Goal: Task Accomplishment & Management: Complete application form

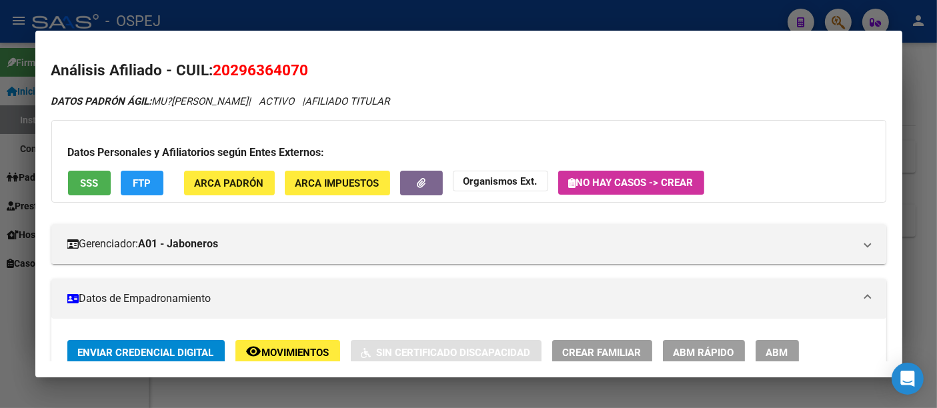
scroll to position [518, 0]
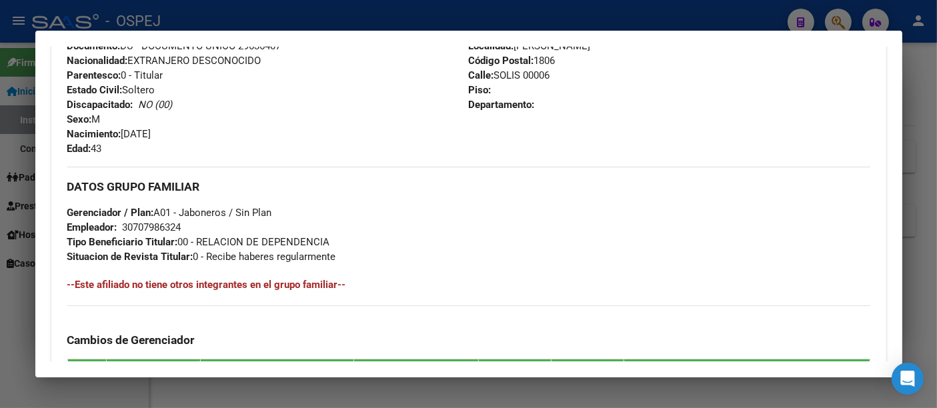
click at [526, 14] on div at bounding box center [468, 204] width 937 height 408
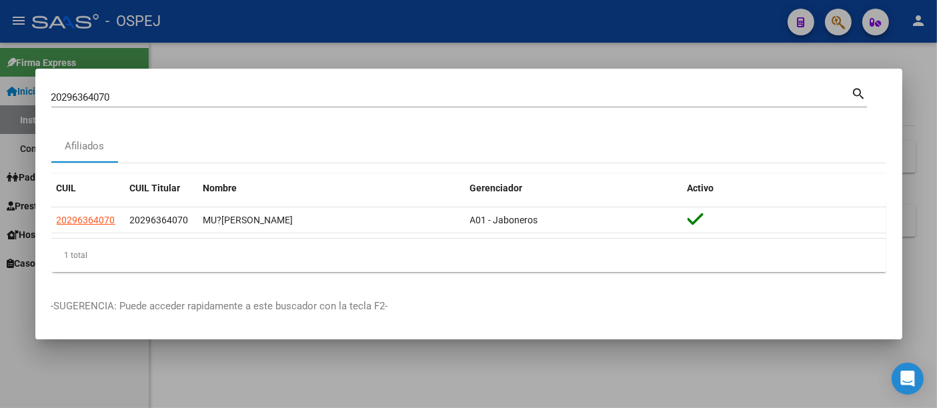
click at [228, 99] on input "20296364070" at bounding box center [451, 97] width 801 height 12
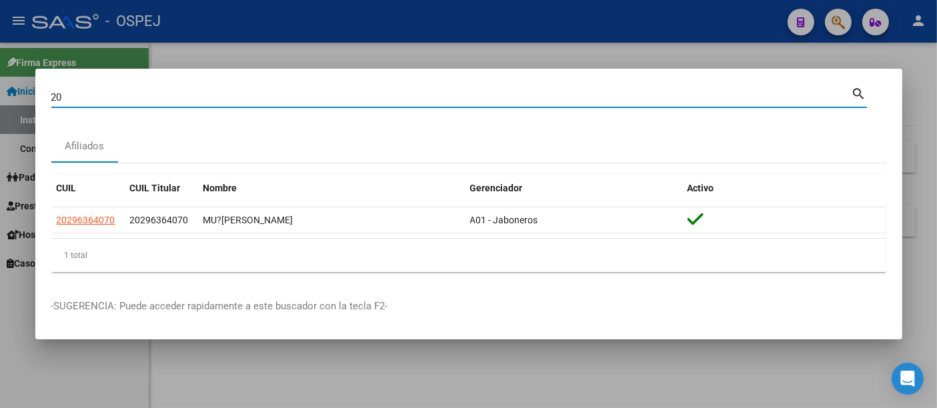
type input "2"
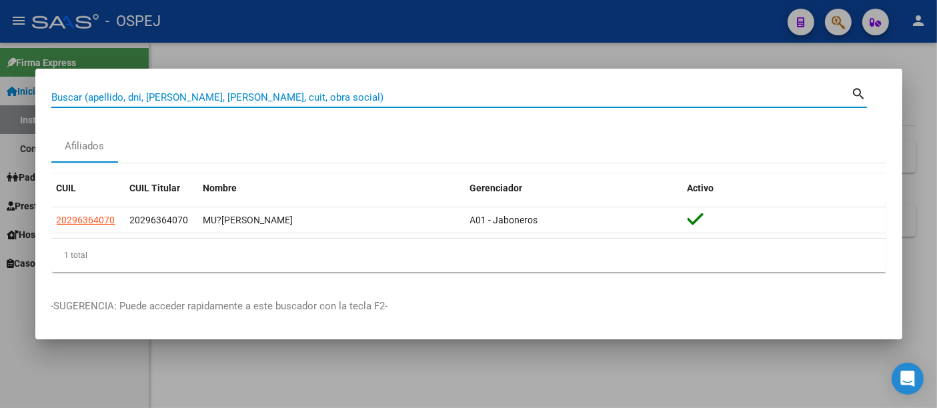
paste input "270323855"
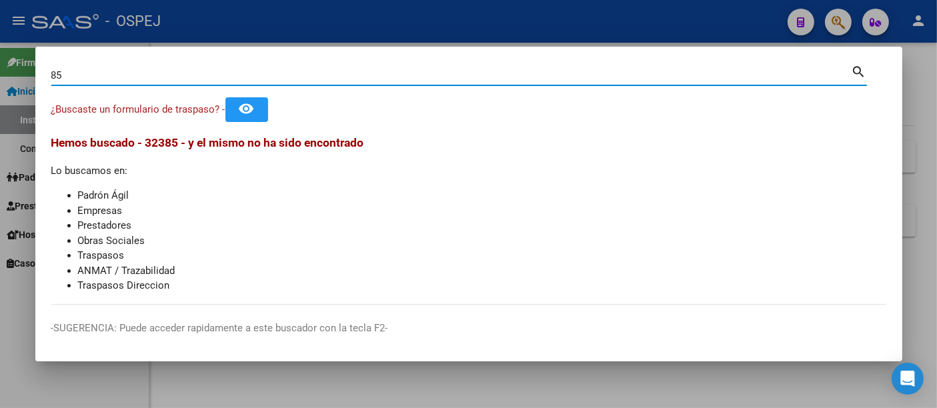
type input "5"
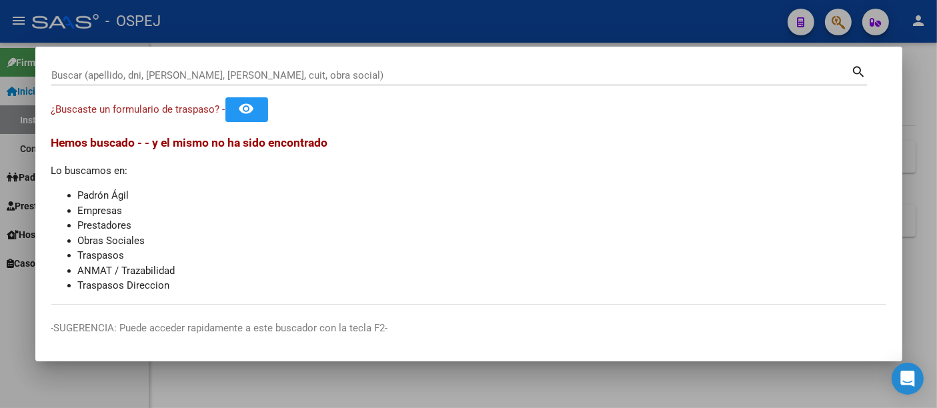
click at [348, 66] on div "Buscar (apellido, dni, [PERSON_NAME], [PERSON_NAME], cuit, obra social)" at bounding box center [451, 75] width 801 height 20
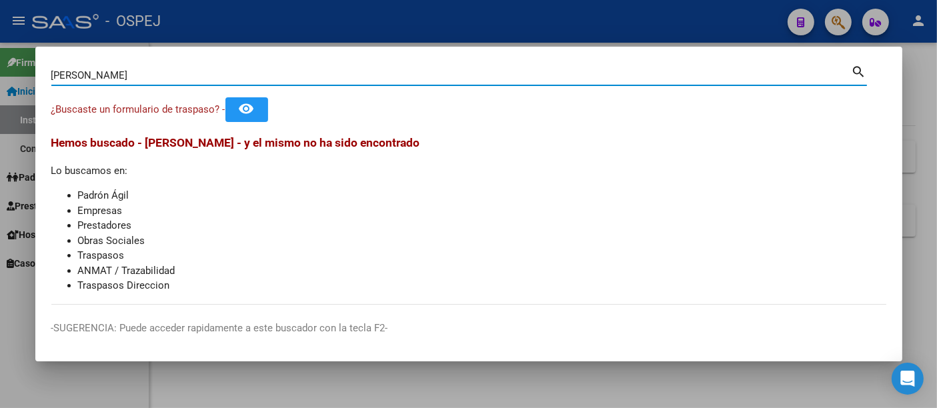
type input "[PERSON_NAME]"
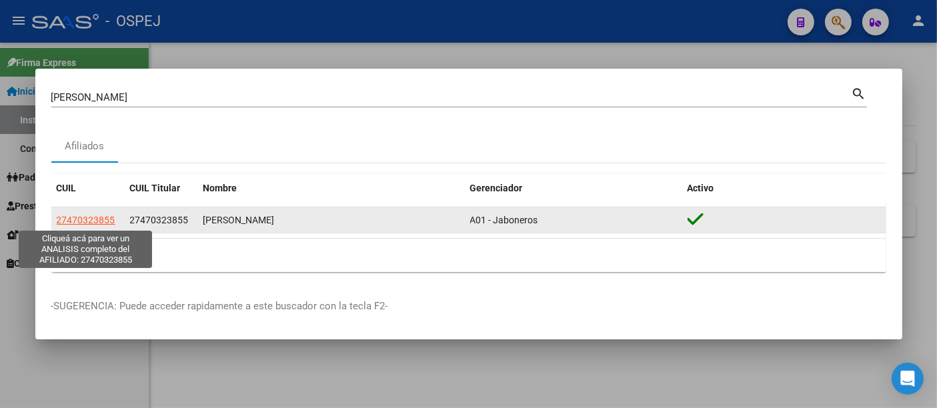
click at [94, 219] on span "27470323855" at bounding box center [86, 220] width 59 height 11
type textarea "27470323855"
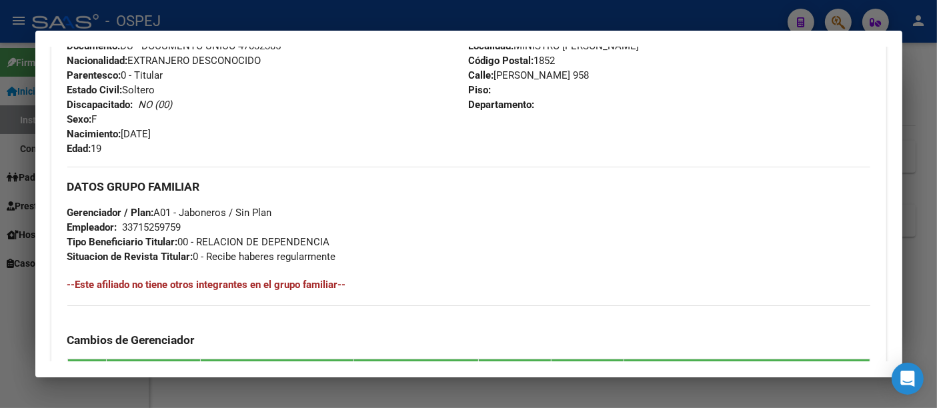
click at [151, 222] on div "33715259759" at bounding box center [152, 227] width 59 height 15
click at [360, 13] on div at bounding box center [468, 204] width 937 height 408
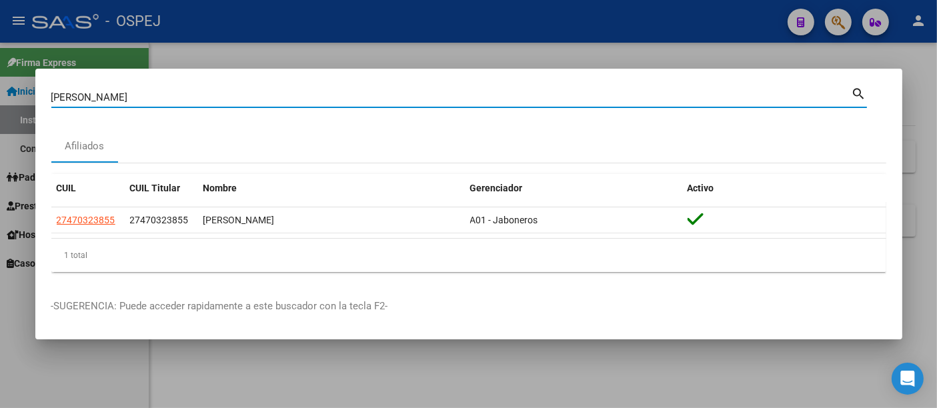
click at [265, 97] on input "[PERSON_NAME]" at bounding box center [451, 97] width 801 height 12
type input "B"
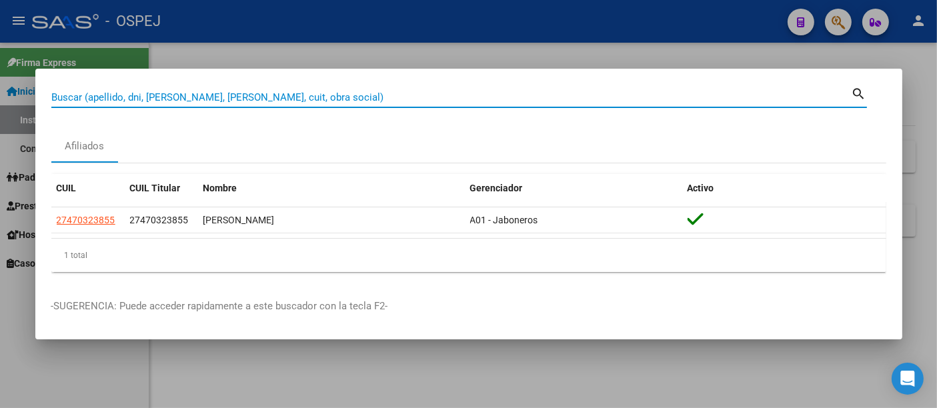
paste input "27470323855"
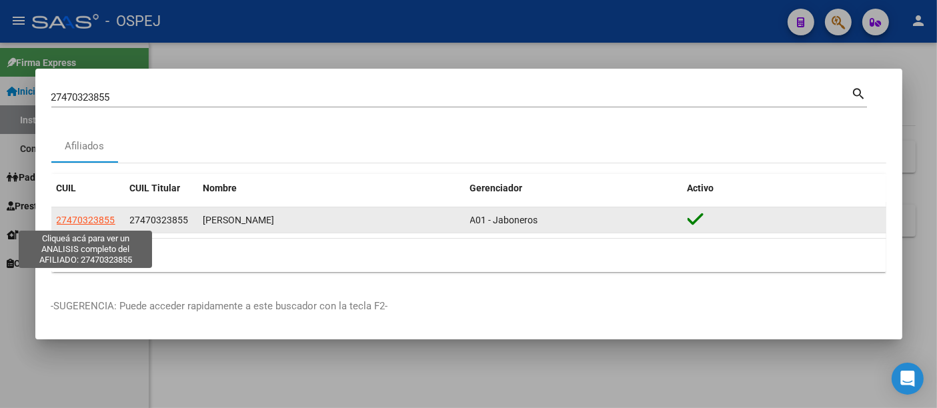
click at [93, 215] on span "27470323855" at bounding box center [86, 220] width 59 height 11
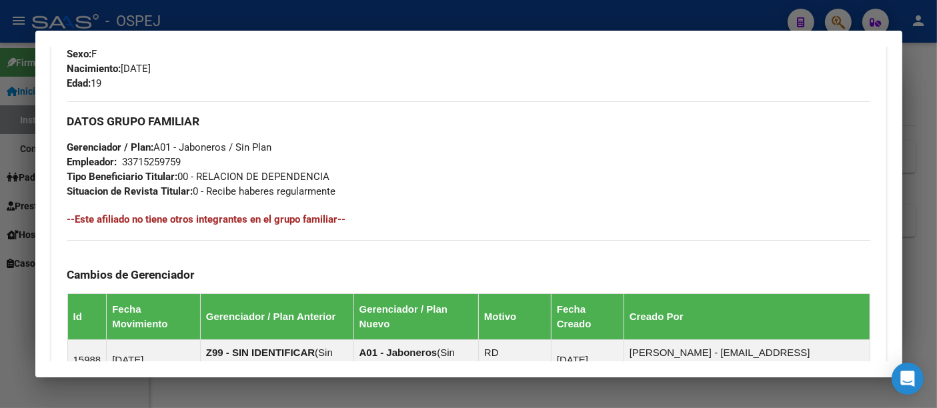
scroll to position [779, 0]
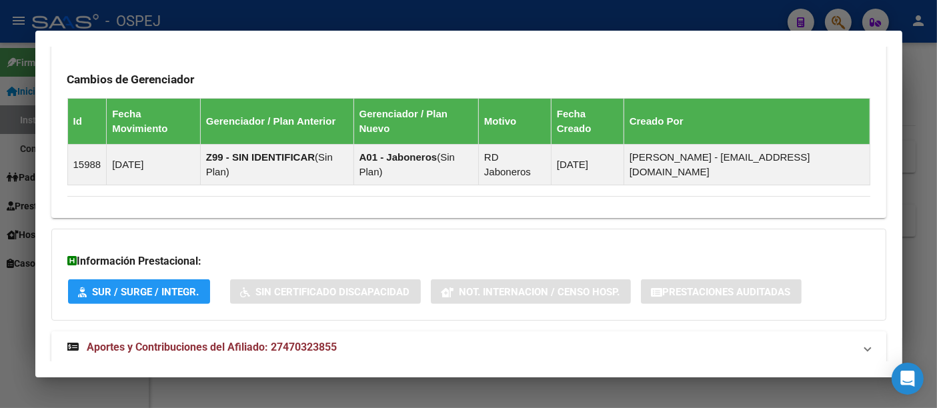
click at [316, 341] on span "Aportes y Contribuciones del Afiliado: 27470323855" at bounding box center [212, 347] width 250 height 13
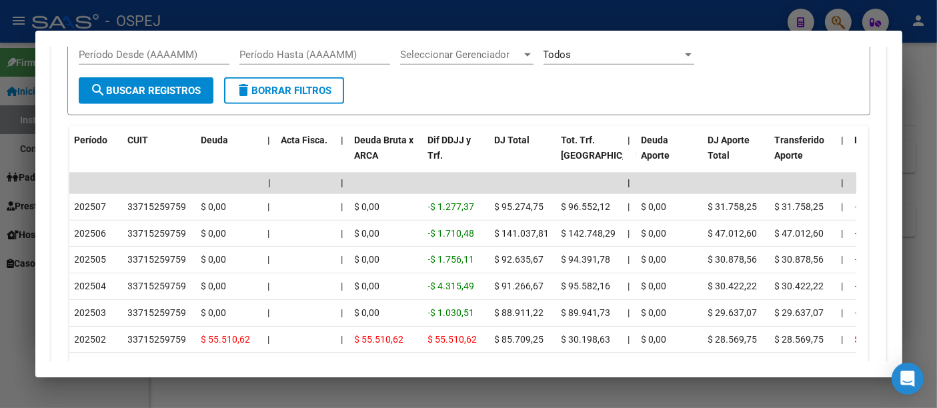
scroll to position [1298, 0]
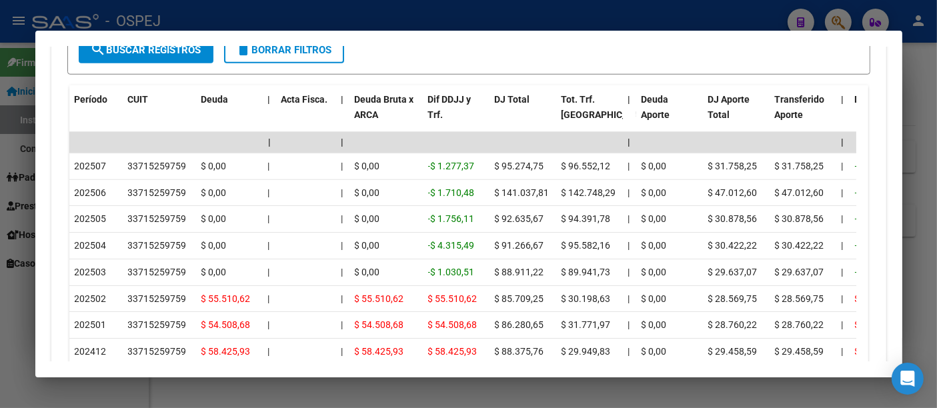
click at [362, 22] on div at bounding box center [468, 204] width 937 height 408
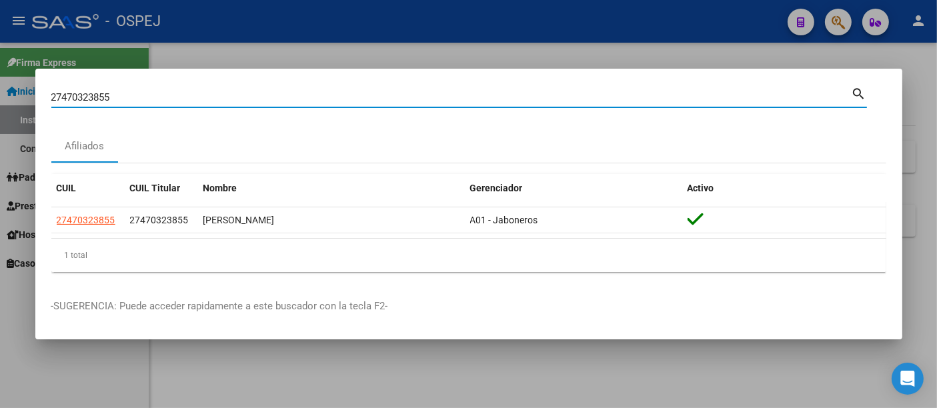
click at [288, 101] on input "27470323855" at bounding box center [451, 97] width 801 height 12
type input "2"
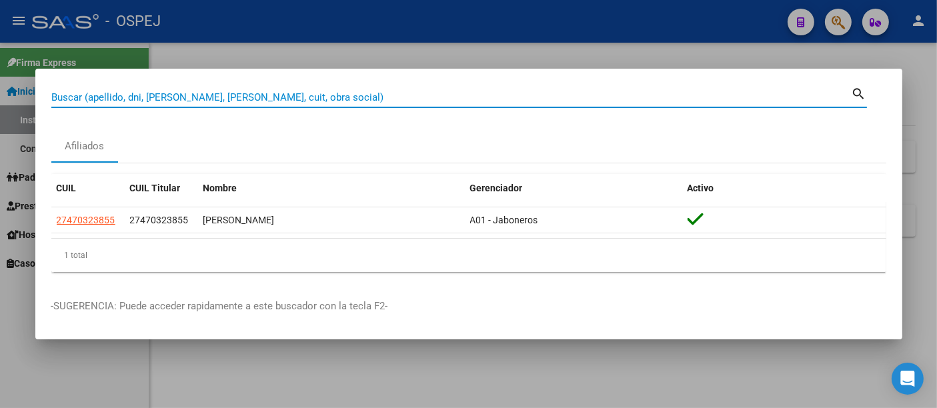
paste input "23565674374"
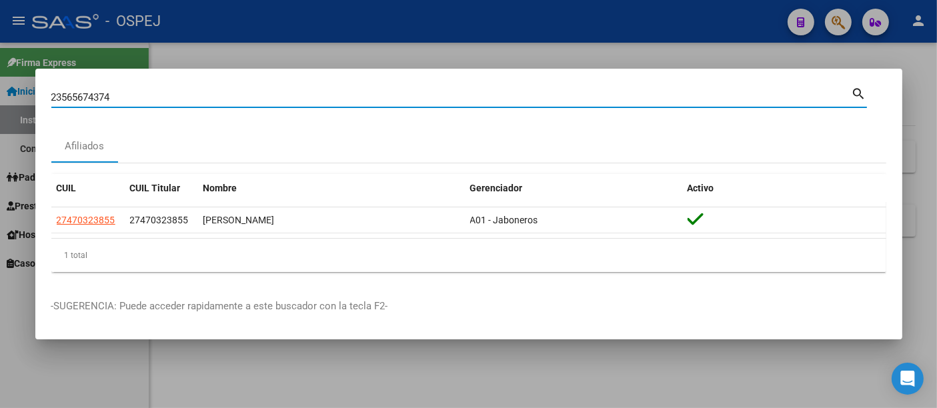
type input "23565674374"
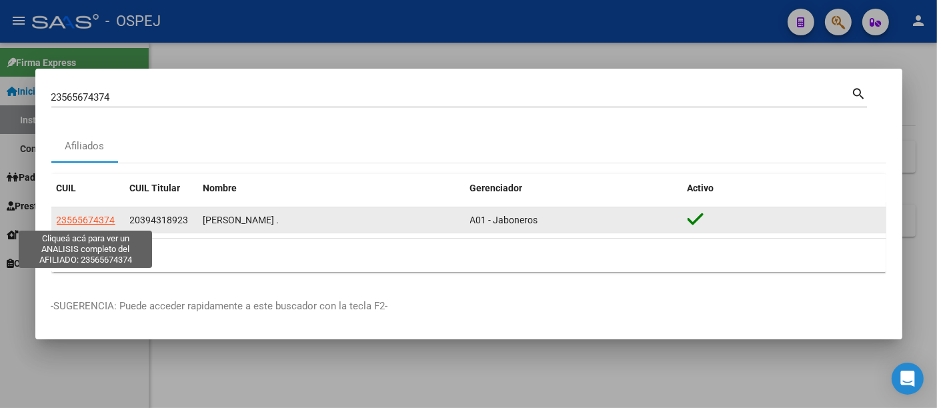
click at [101, 218] on span "23565674374" at bounding box center [86, 220] width 59 height 11
type textarea "23565674374"
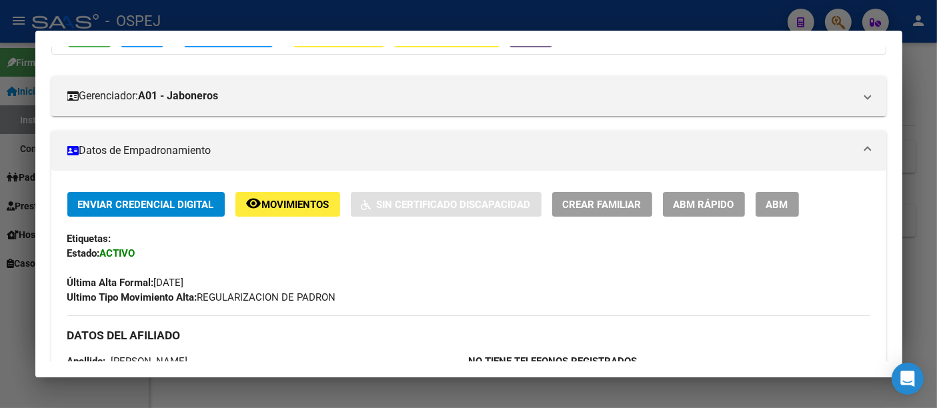
scroll to position [0, 0]
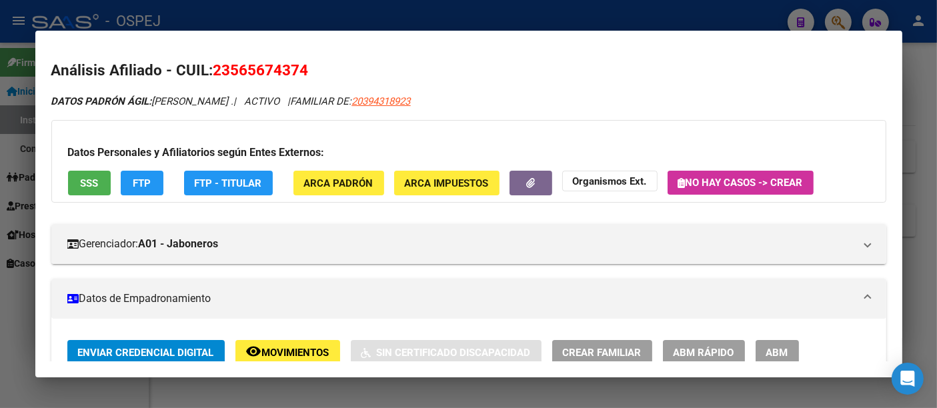
click at [400, 11] on div at bounding box center [468, 204] width 937 height 408
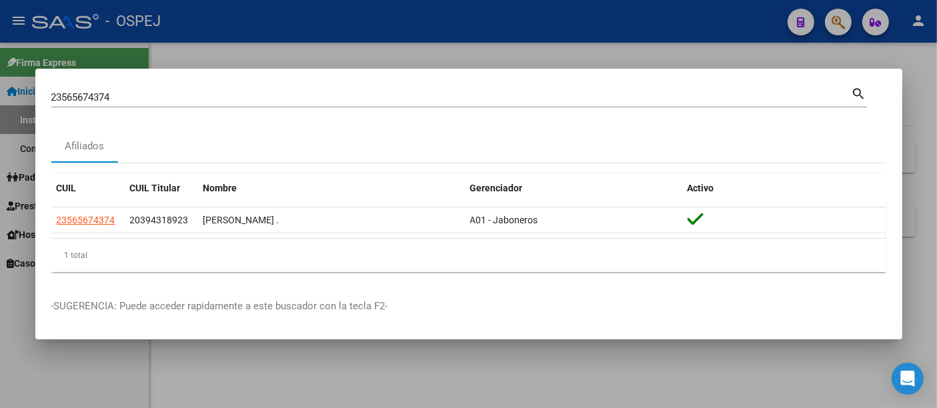
drag, startPoint x: 224, startPoint y: 87, endPoint x: 218, endPoint y: 96, distance: 10.5
click at [221, 90] on div "23565674374 [PERSON_NAME] (apellido, dni, [PERSON_NAME], [PERSON_NAME], cuit, o…" at bounding box center [451, 97] width 801 height 20
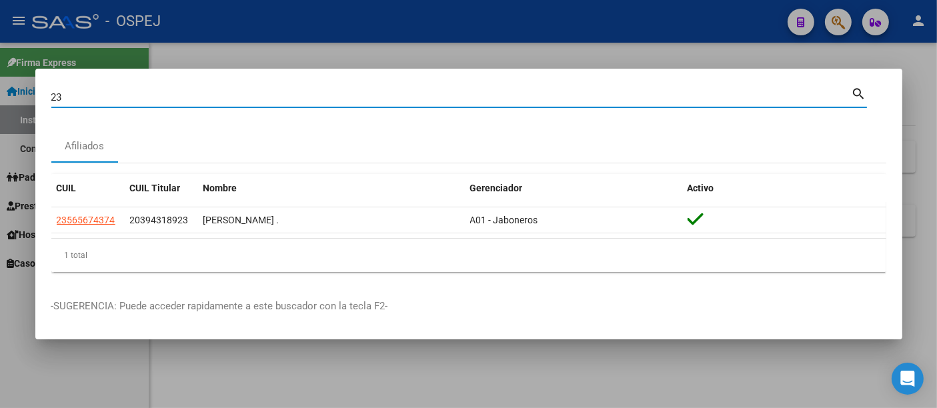
type input "2"
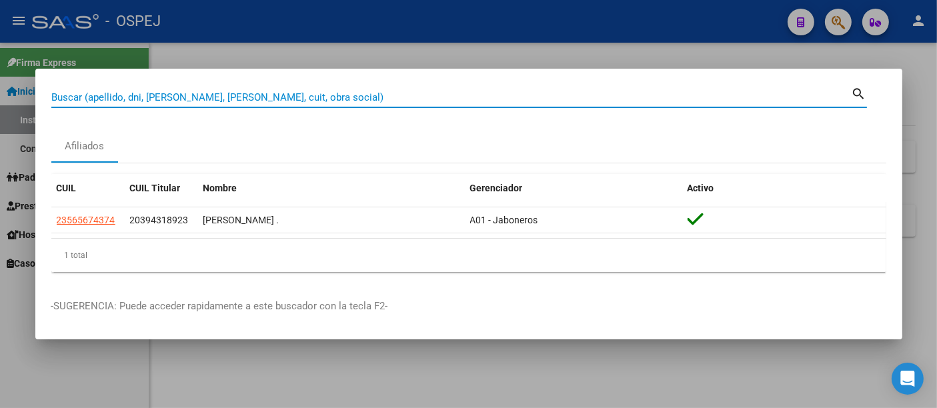
paste input "27953848223"
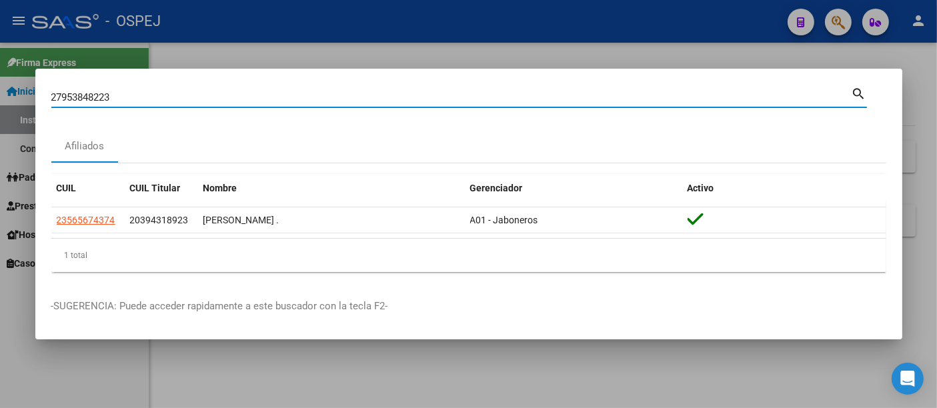
type input "27953848223"
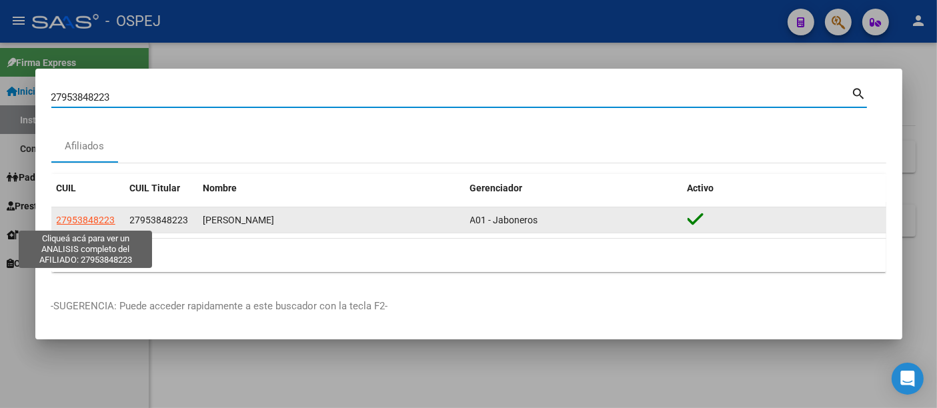
click at [96, 219] on span "27953848223" at bounding box center [86, 220] width 59 height 11
type textarea "27953848223"
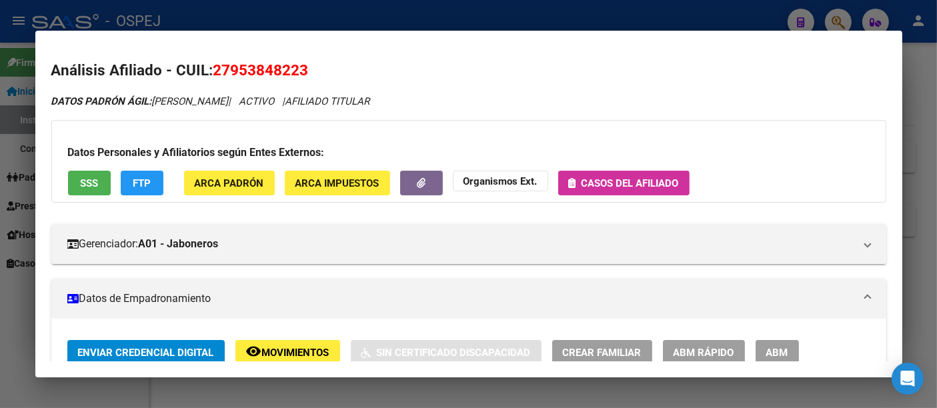
scroll to position [74, 0]
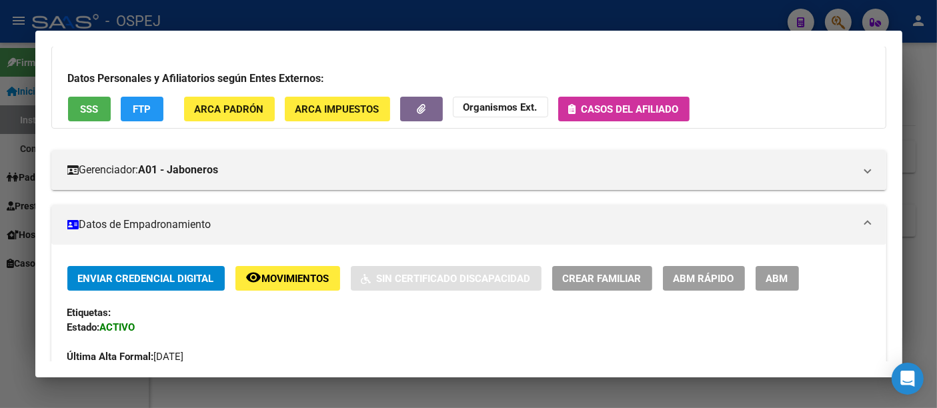
click at [623, 103] on span "Casos del afiliado" at bounding box center [630, 109] width 97 height 12
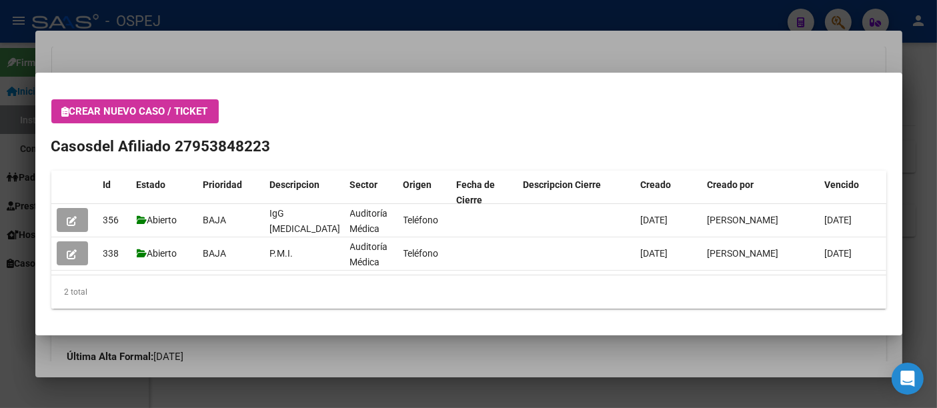
click at [420, 18] on div at bounding box center [468, 204] width 937 height 408
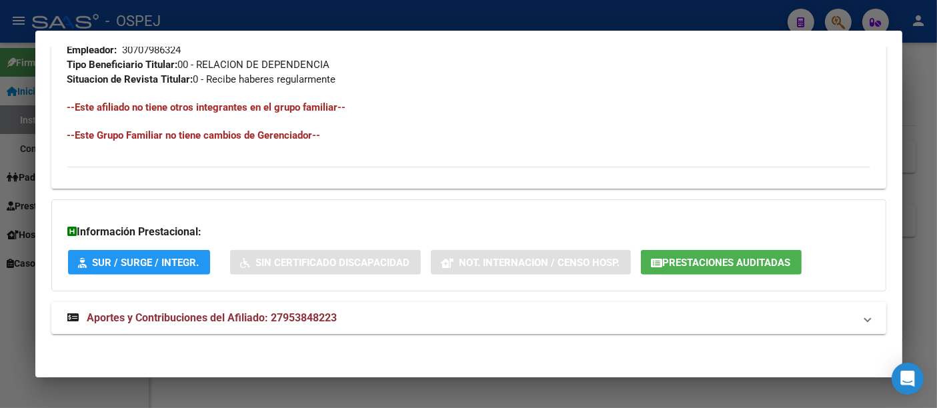
scroll to position [682, 0]
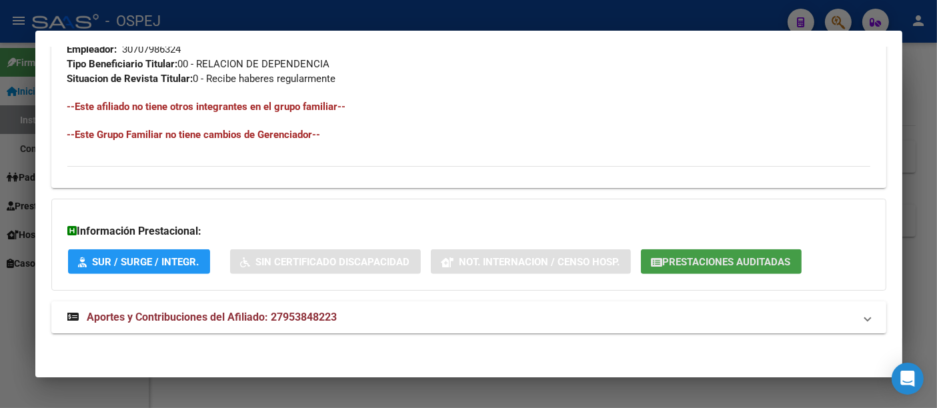
click at [701, 252] on button "Prestaciones Auditadas" at bounding box center [721, 261] width 161 height 25
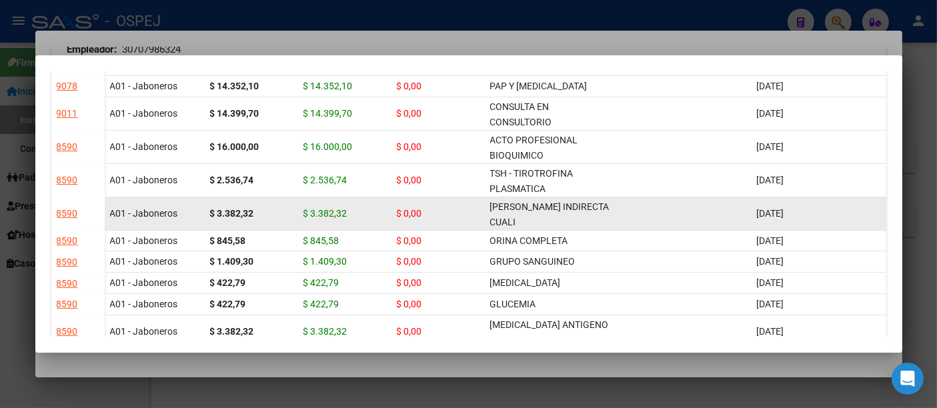
scroll to position [0, 0]
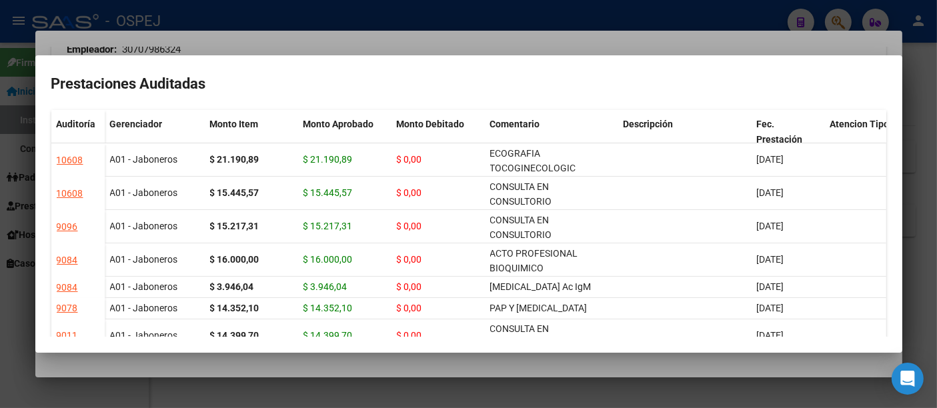
click at [574, 45] on div at bounding box center [468, 204] width 937 height 408
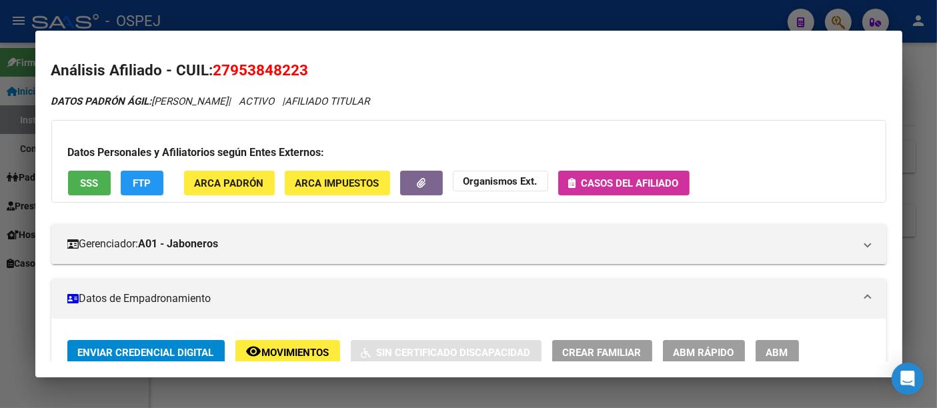
click at [612, 178] on span "Casos del afiliado" at bounding box center [630, 183] width 97 height 12
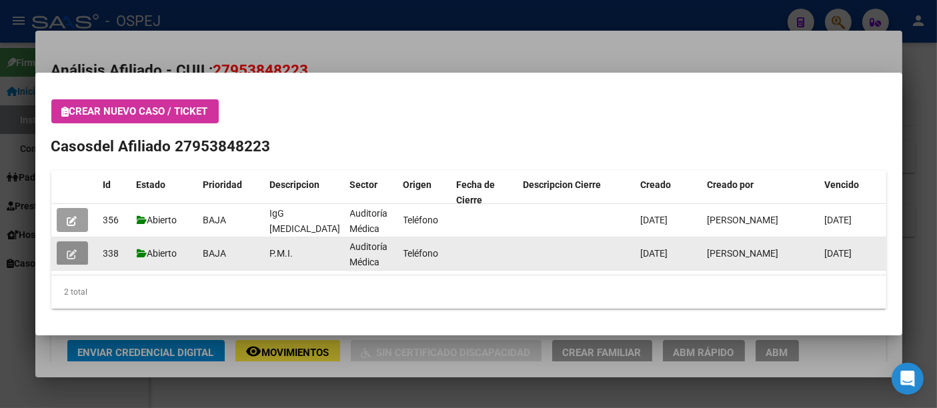
click at [72, 249] on icon "button" at bounding box center [72, 254] width 10 height 10
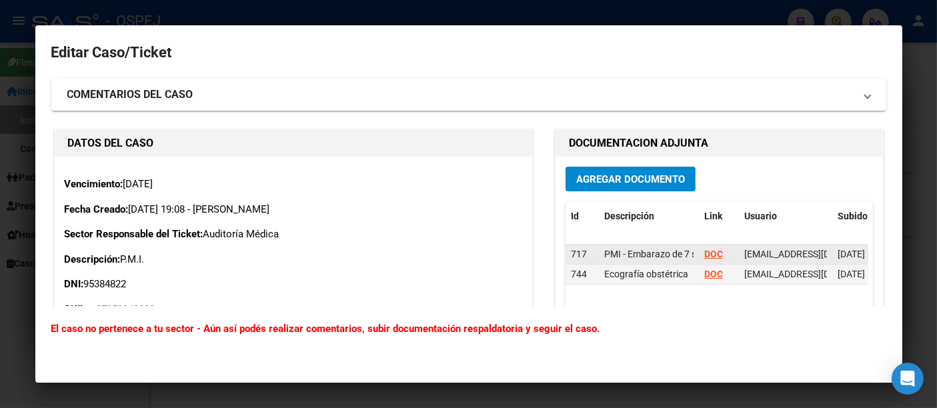
click at [708, 251] on strong "DOC" at bounding box center [713, 254] width 19 height 11
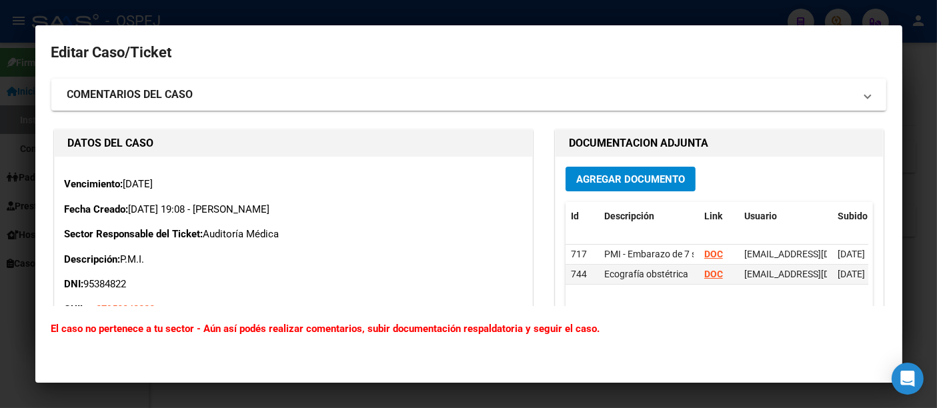
click at [324, 15] on div at bounding box center [468, 204] width 937 height 408
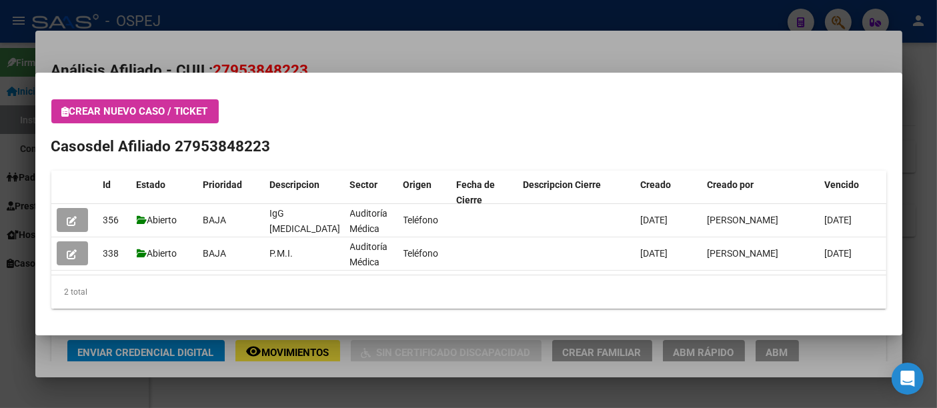
click at [445, 55] on div at bounding box center [468, 204] width 937 height 408
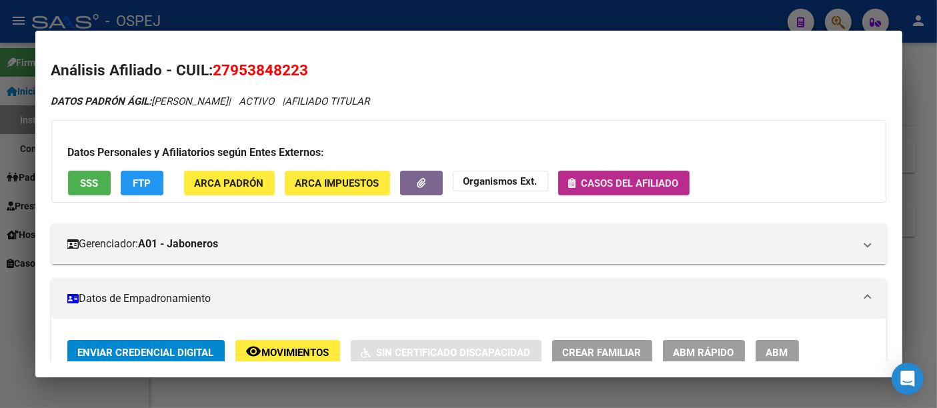
click at [604, 183] on span "Casos del afiliado" at bounding box center [630, 183] width 97 height 12
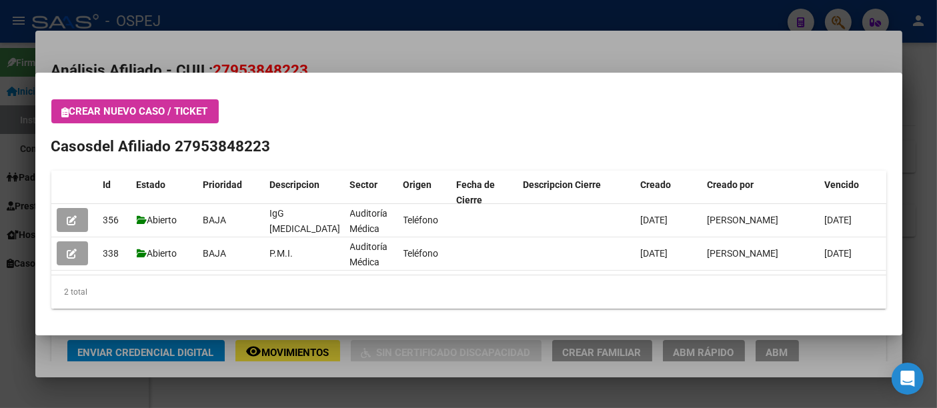
click at [572, 53] on div at bounding box center [468, 204] width 937 height 408
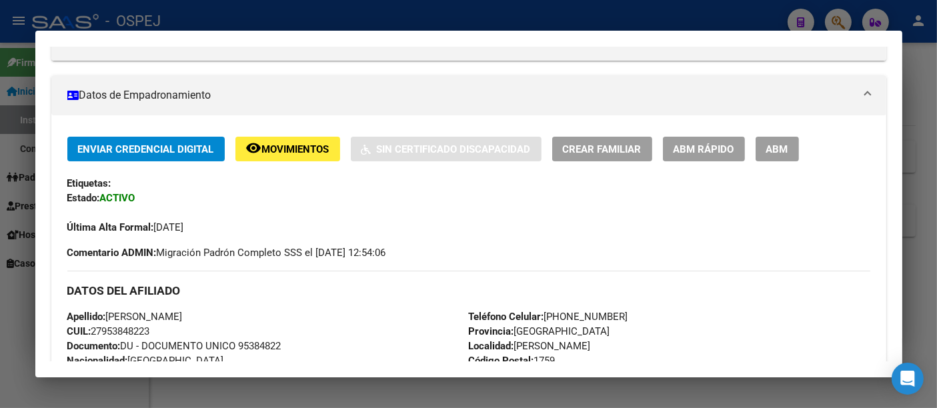
scroll to position [222, 0]
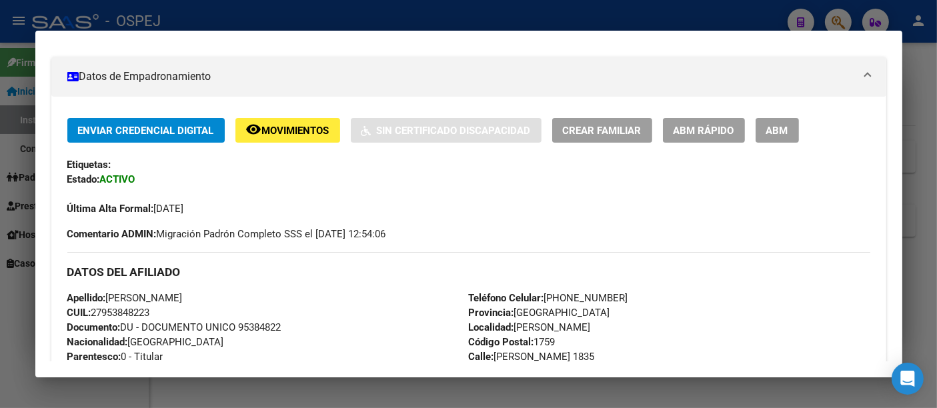
click at [705, 133] on span "ABM Rápido" at bounding box center [704, 131] width 61 height 12
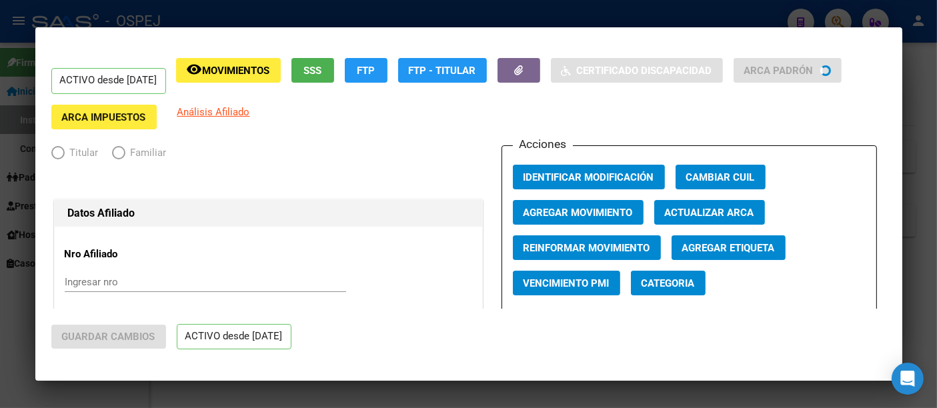
radio input "true"
type input "30-70798632-4"
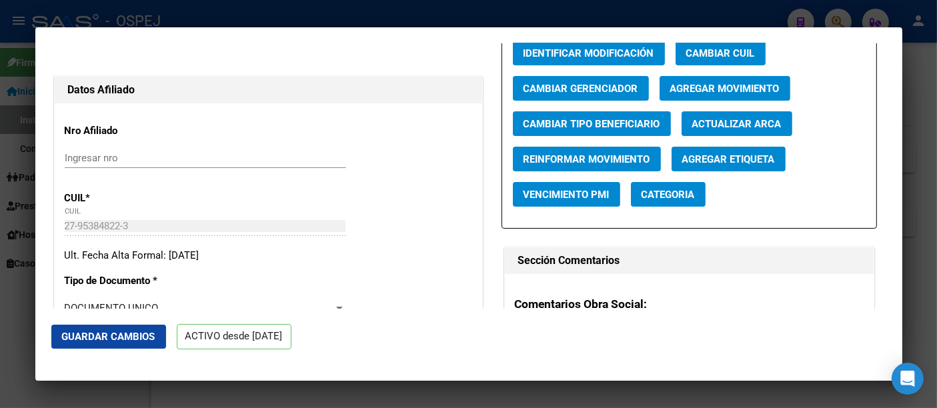
scroll to position [148, 0]
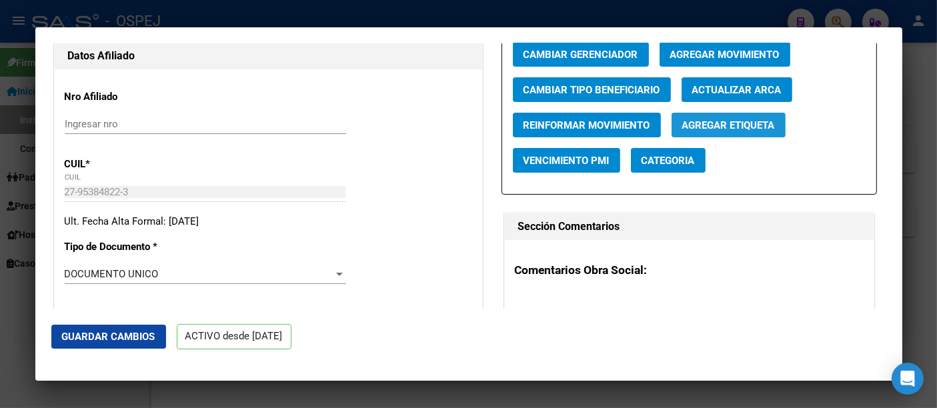
click at [726, 131] on span "Agregar Etiqueta" at bounding box center [728, 125] width 93 height 12
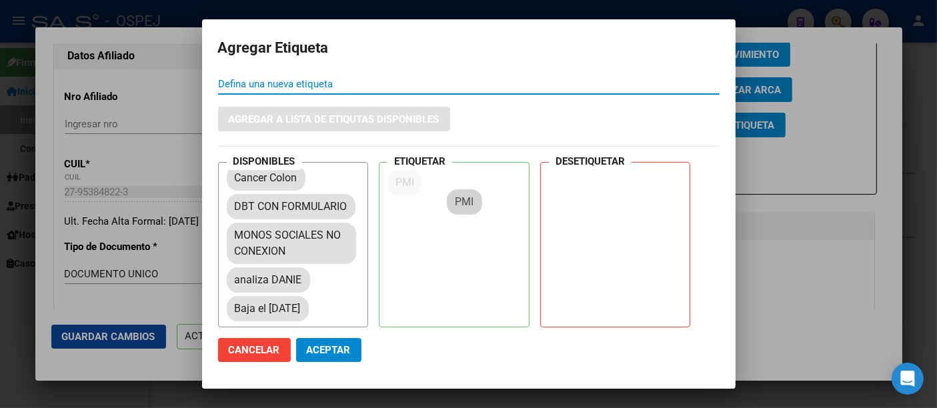
drag, startPoint x: 245, startPoint y: 249, endPoint x: 467, endPoint y: 201, distance: 226.8
click at [326, 354] on span "Aceptar" at bounding box center [329, 350] width 44 height 12
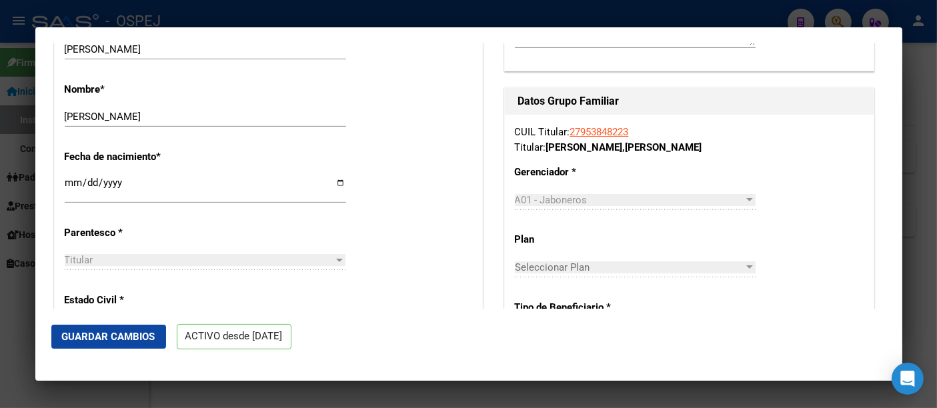
scroll to position [518, 0]
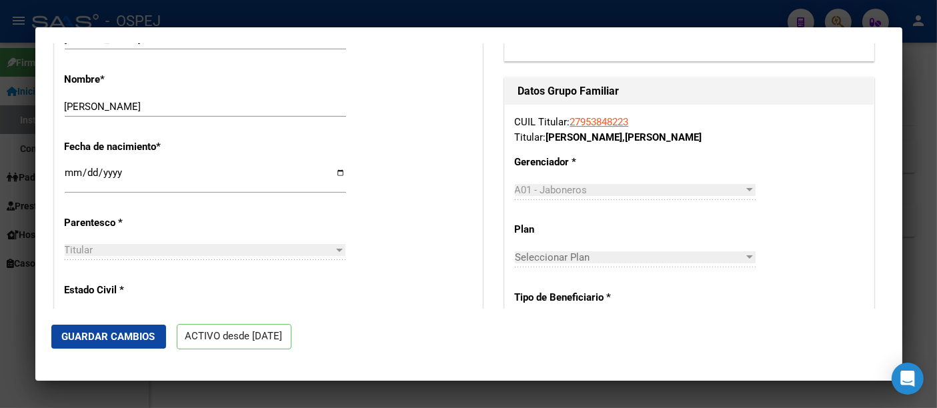
click at [474, 8] on div at bounding box center [468, 204] width 937 height 408
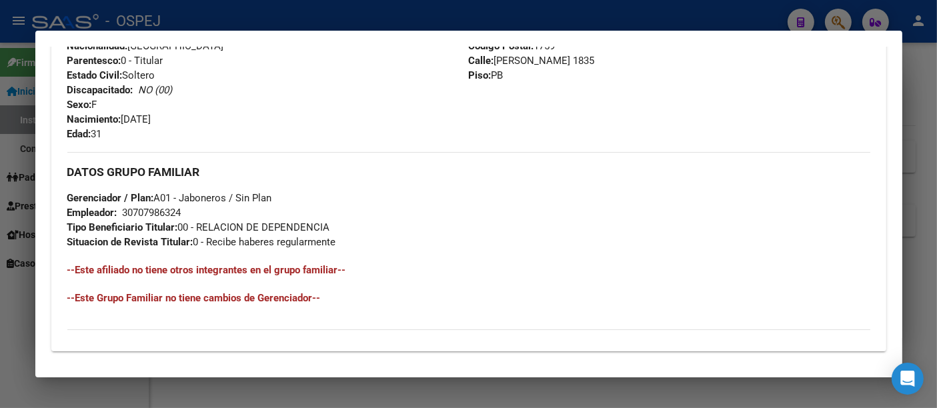
click at [352, 15] on div at bounding box center [468, 204] width 937 height 408
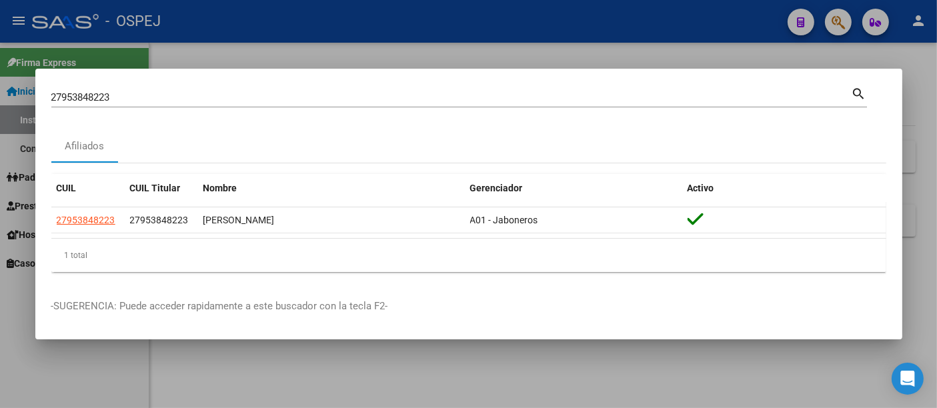
click at [211, 90] on div "27953848223 Buscar (apellido, dni, [PERSON_NAME], [PERSON_NAME], cuit, obra soc…" at bounding box center [451, 97] width 801 height 20
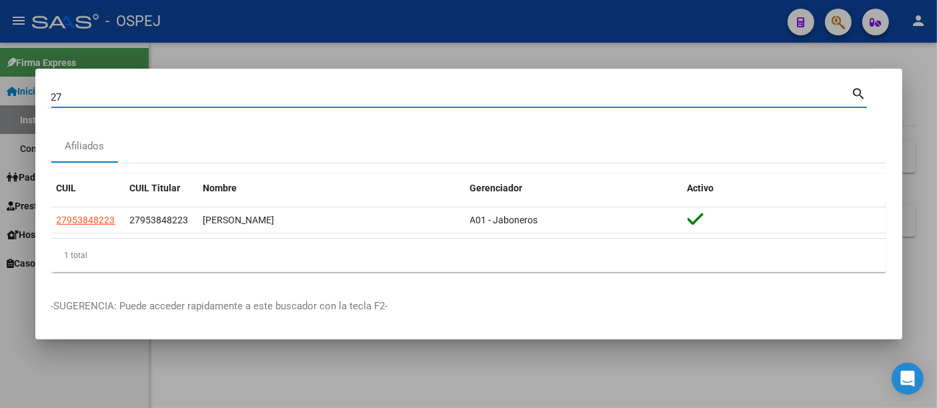
type input "2"
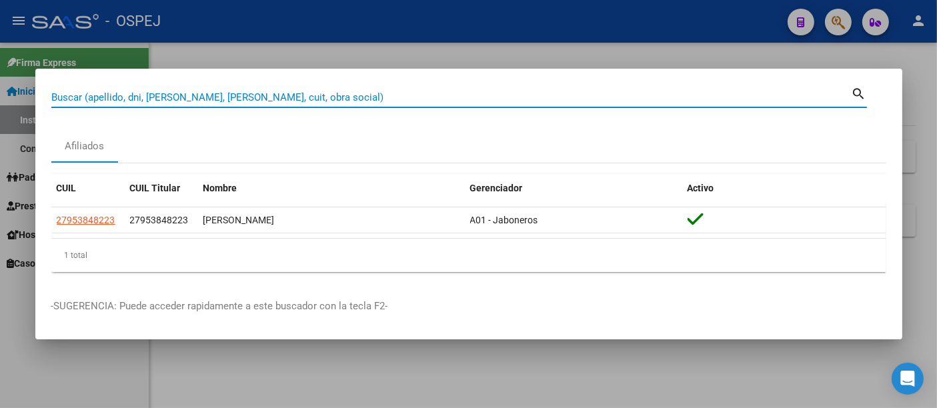
paste input "94462460"
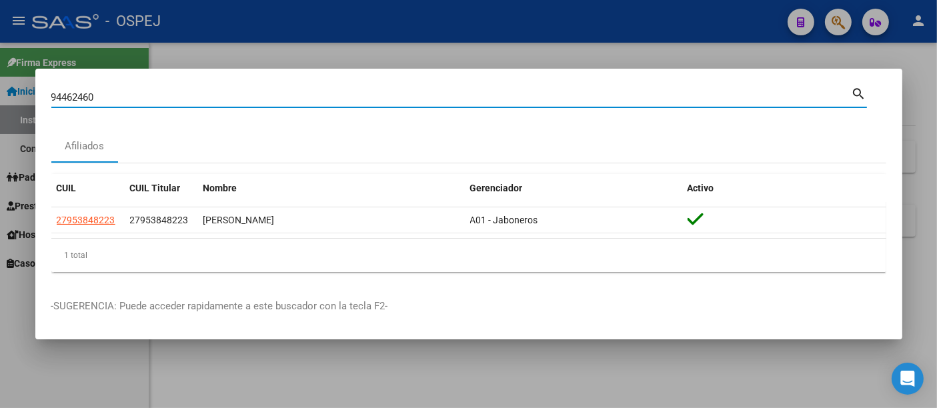
type input "94462460"
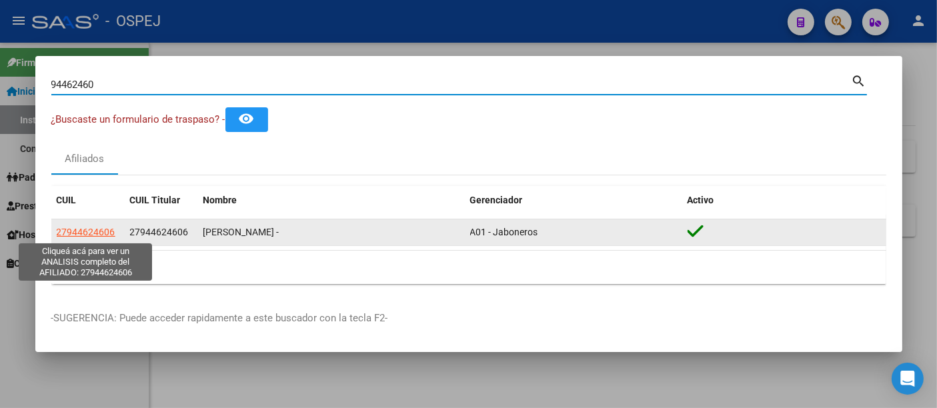
click at [83, 231] on span "27944624606" at bounding box center [86, 232] width 59 height 11
type textarea "27944624606"
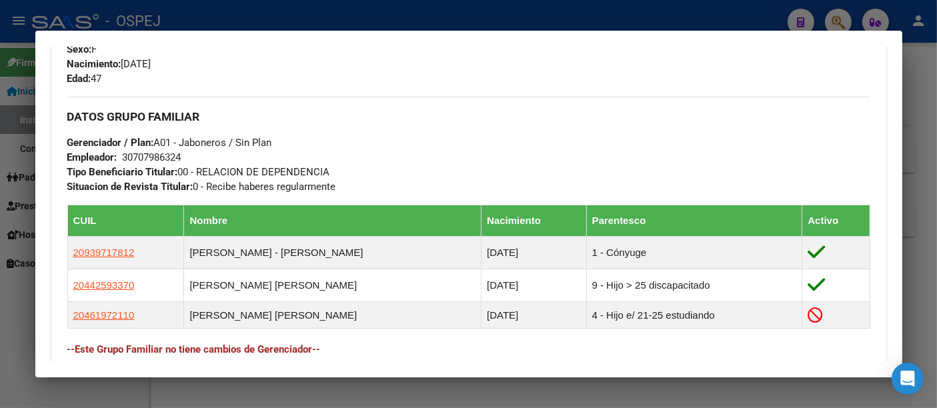
scroll to position [592, 0]
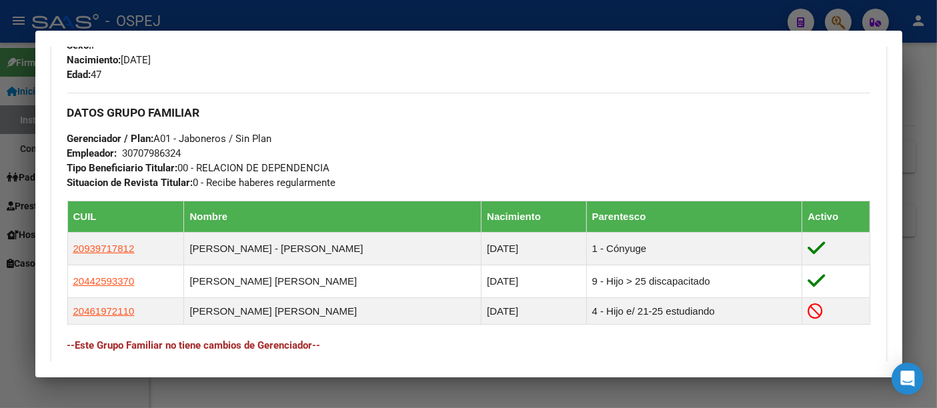
click at [372, 19] on div at bounding box center [468, 204] width 937 height 408
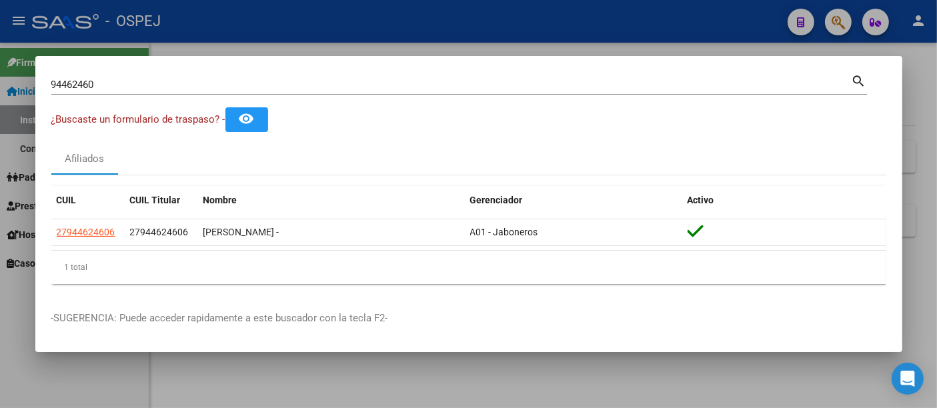
click at [294, 82] on div "94462460 Buscar (apellido, dni, [PERSON_NAME], nro traspaso, cuit, obra social)" at bounding box center [451, 85] width 801 height 20
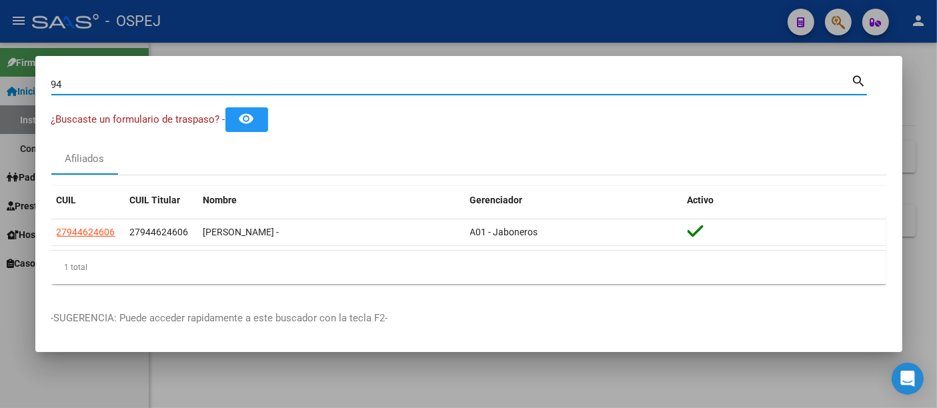
type input "9"
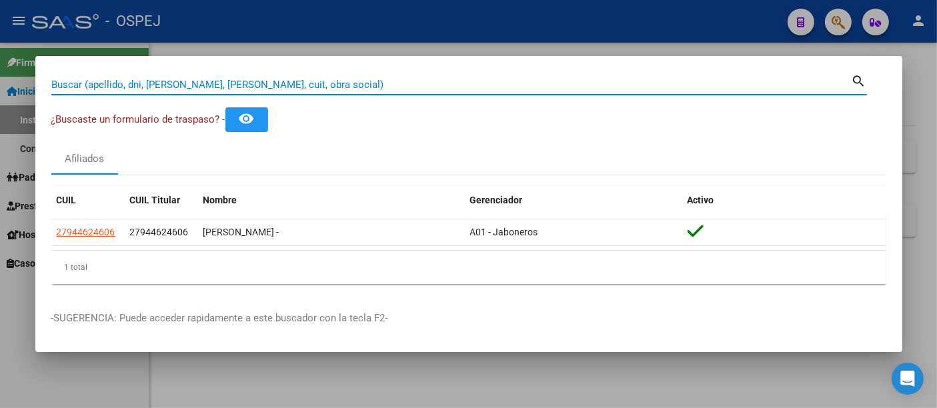
paste input "27953848223"
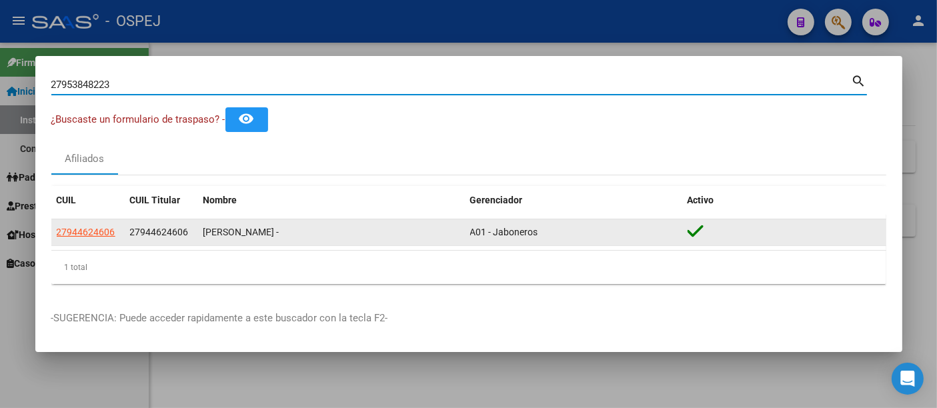
type input "27953848223"
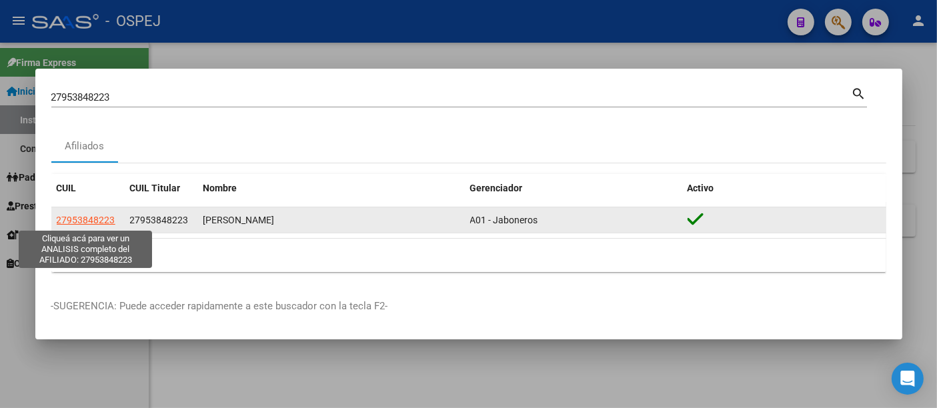
click at [101, 218] on span "27953848223" at bounding box center [86, 220] width 59 height 11
type textarea "27953848223"
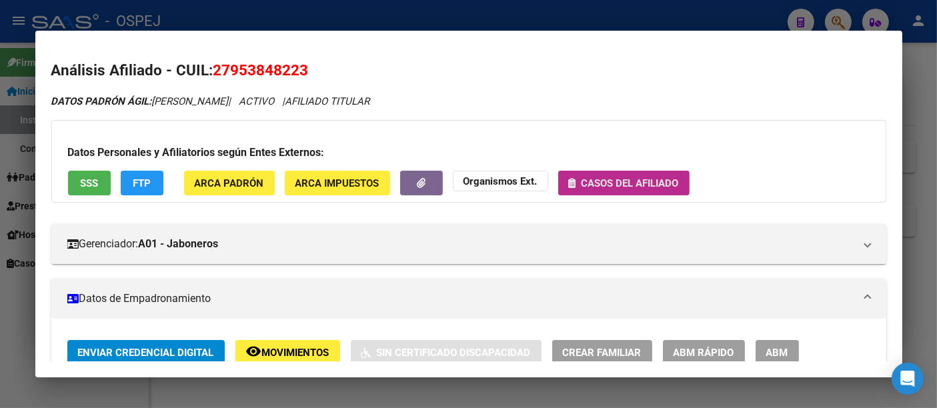
click at [623, 184] on span "Casos del afiliado" at bounding box center [630, 183] width 97 height 12
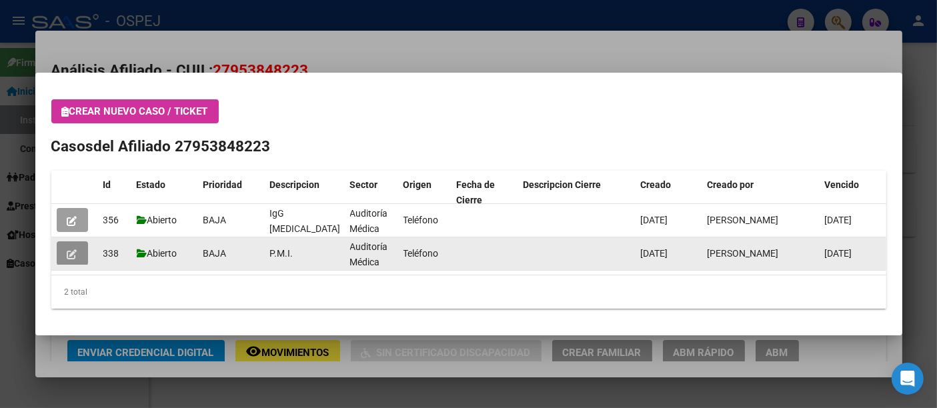
click at [69, 250] on icon "button" at bounding box center [72, 254] width 10 height 10
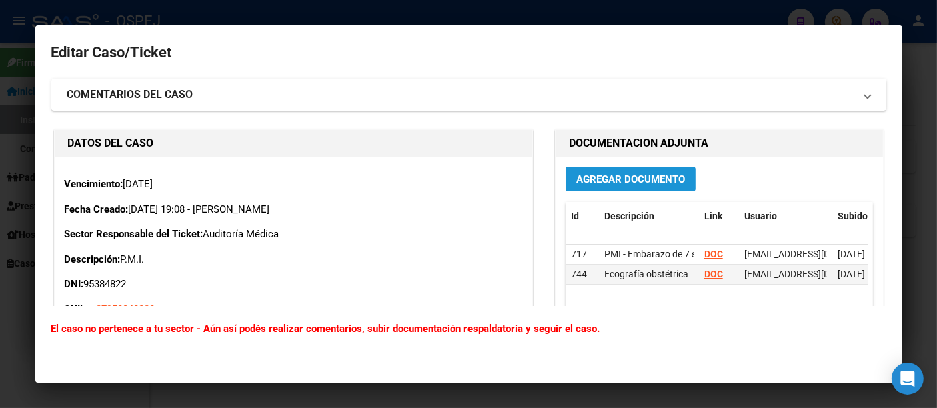
click at [593, 179] on span "Agregar Documento" at bounding box center [630, 179] width 109 height 12
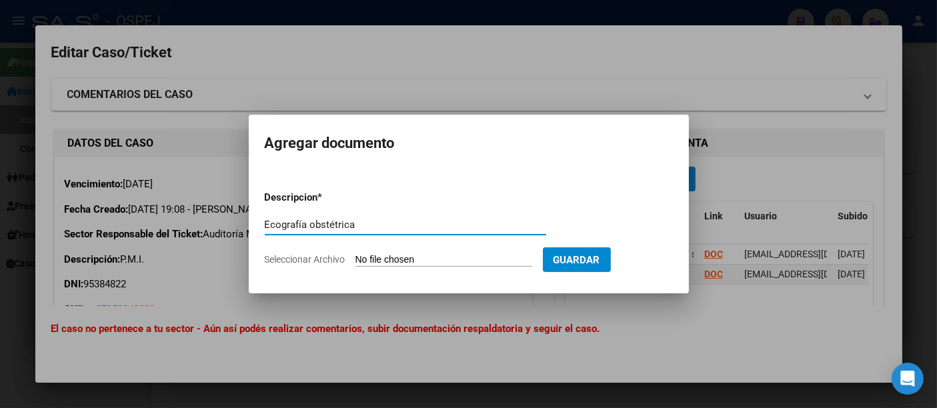
type input "Ecografía obstétrica"
click at [455, 261] on input "Seleccionar Archivo" at bounding box center [444, 260] width 177 height 13
type input "C:\fakepath\FP.pdf"
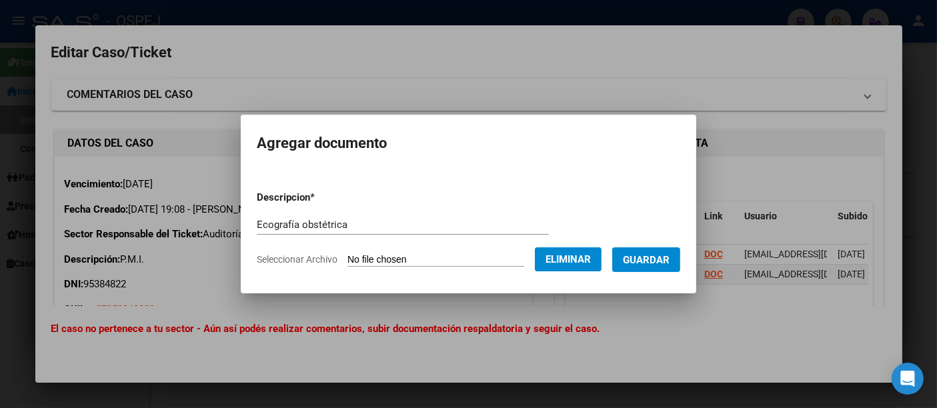
click at [669, 260] on span "Guardar" at bounding box center [646, 260] width 47 height 12
